Goal: Task Accomplishment & Management: Manage account settings

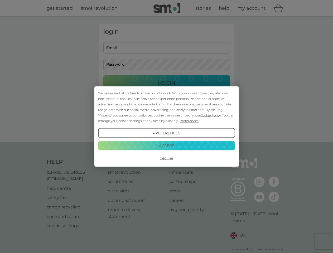
click at [211, 115] on span "Cookie Policy" at bounding box center [211, 115] width 20 height 4
click at [189, 121] on div "login Email Password Login ● ● ● ● ● ● ● ● ● ● ● ● ● ● ● ● ● ● ● ● ● ● ● ● ● ● …" at bounding box center [166, 79] width 135 height 111
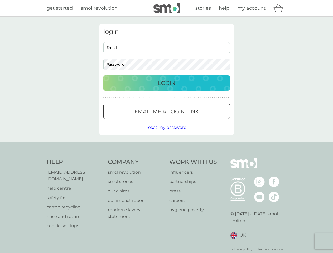
click at [166, 133] on div "login Email Password Login ● ● ● ● ● ● ● ● ● ● ● ● ● ● ● ● ● ● ● ● ● ● ● ● ● ● …" at bounding box center [166, 79] width 135 height 111
click at [166, 158] on div "Help [EMAIL_ADDRESS][DOMAIN_NAME] help centre safety first carton recycling rin…" at bounding box center [167, 205] width 240 height 94
click at [166, 146] on div "Help [EMAIL_ADDRESS][DOMAIN_NAME] help centre safety first carton recycling rin…" at bounding box center [166, 204] width 333 height 125
